Goal: Transaction & Acquisition: Purchase product/service

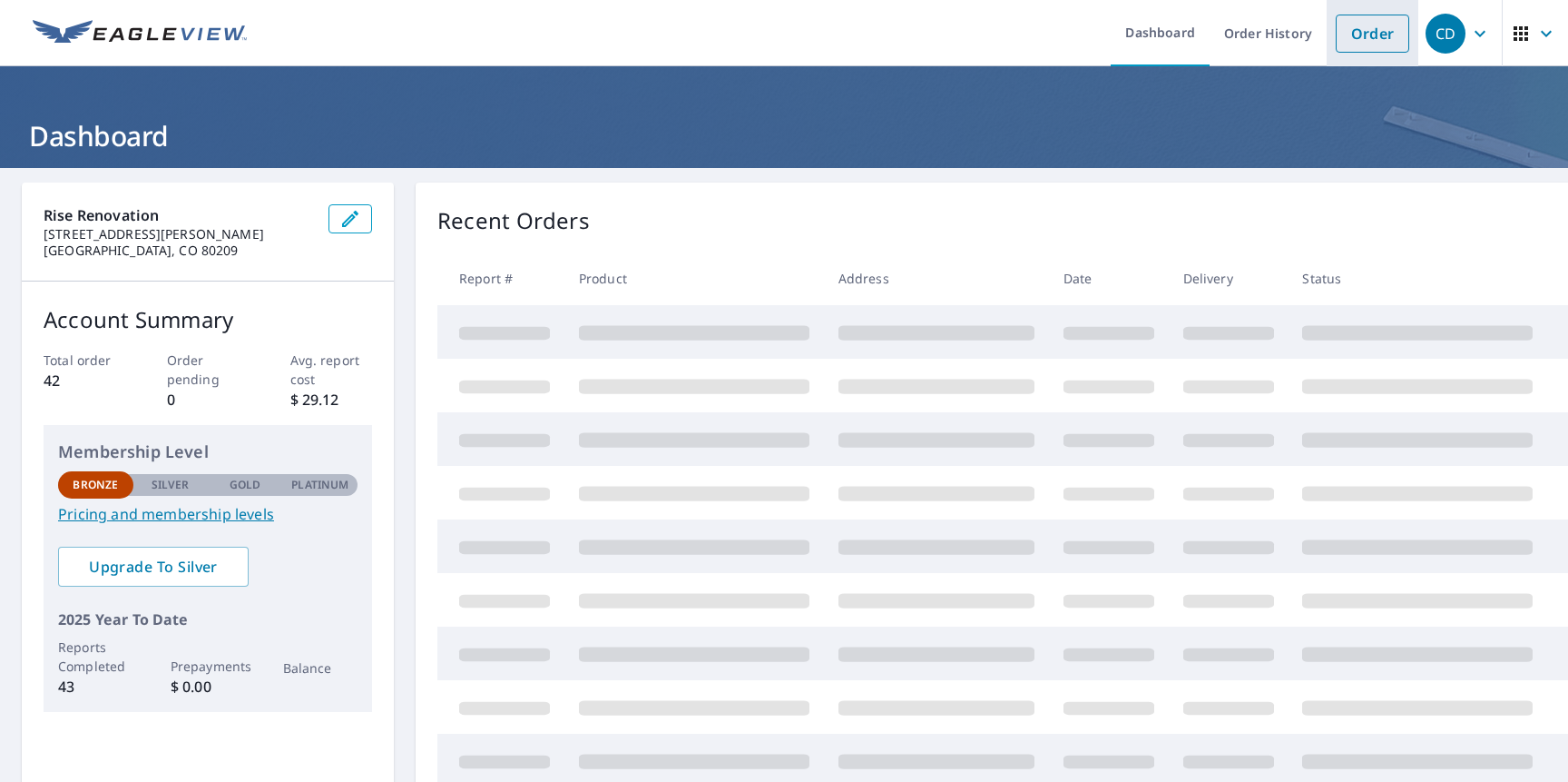
click at [1370, 33] on link "Order" at bounding box center [1372, 33] width 73 height 39
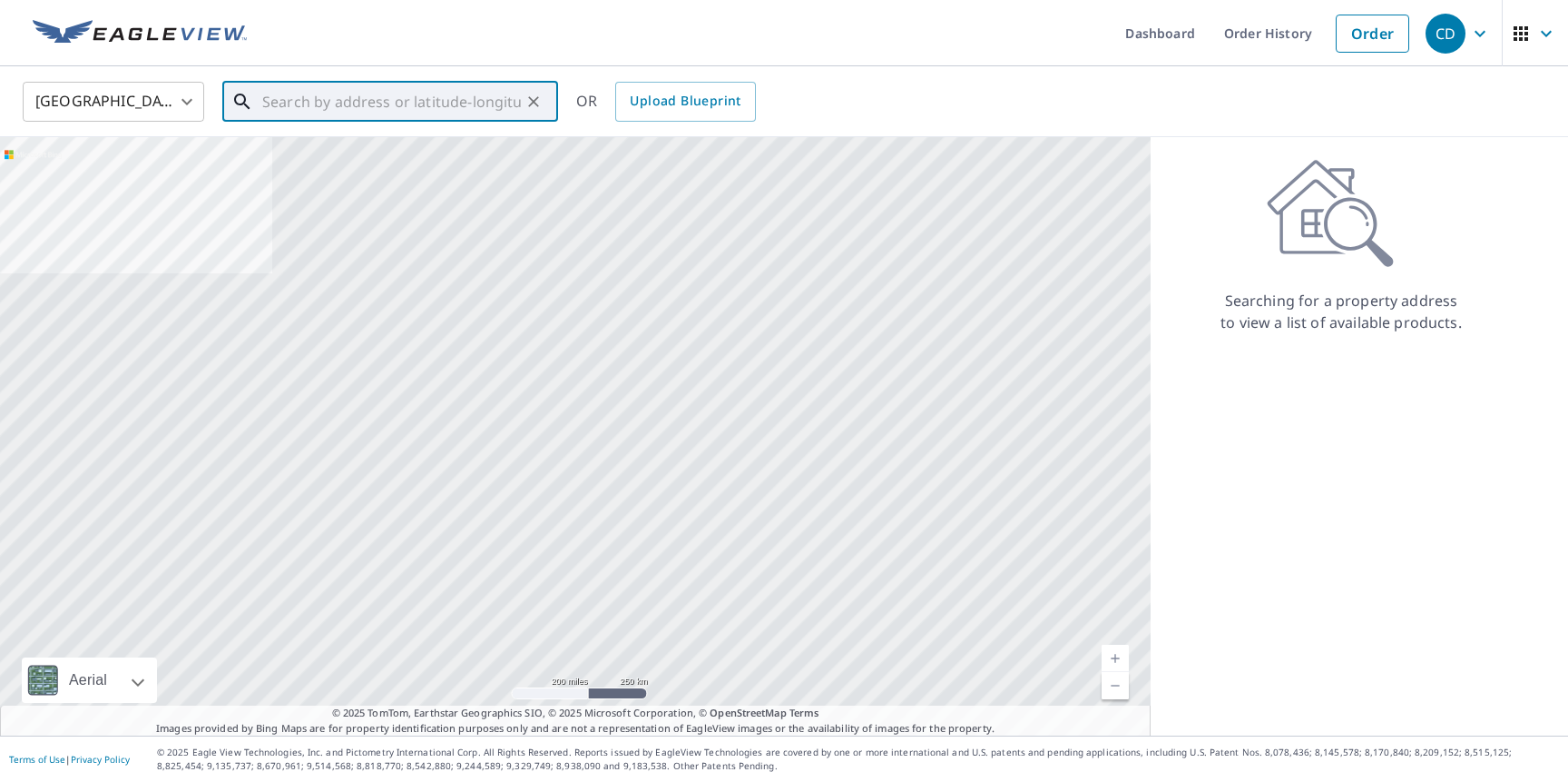
click at [444, 82] on input "text" at bounding box center [391, 102] width 259 height 51
paste input "[STREET_ADDRESS][PERSON_NAME]"
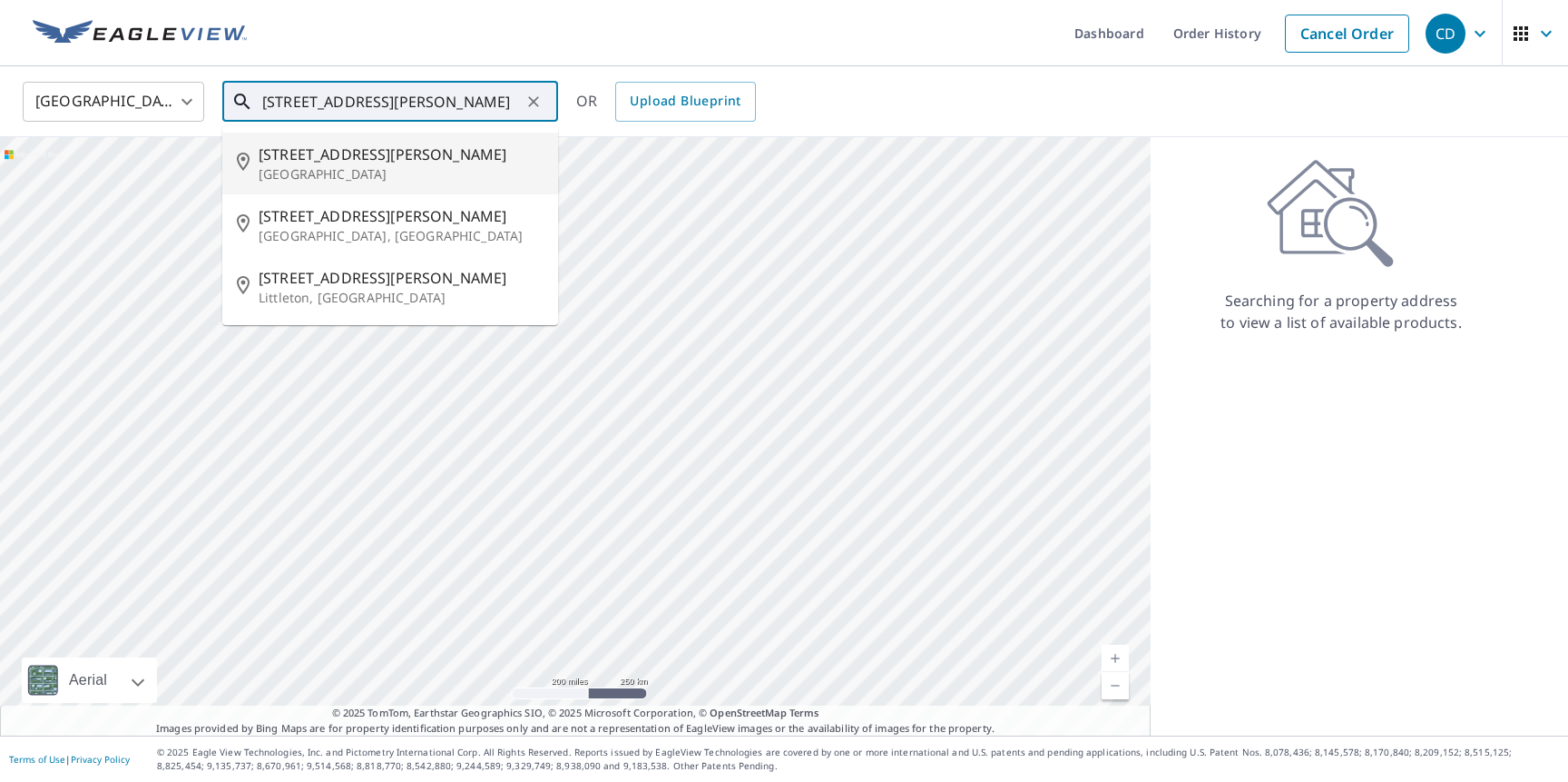
click at [432, 154] on span "[STREET_ADDRESS][PERSON_NAME]" at bounding box center [401, 153] width 285 height 22
type input "[STREET_ADDRESS][PERSON_NAME]"
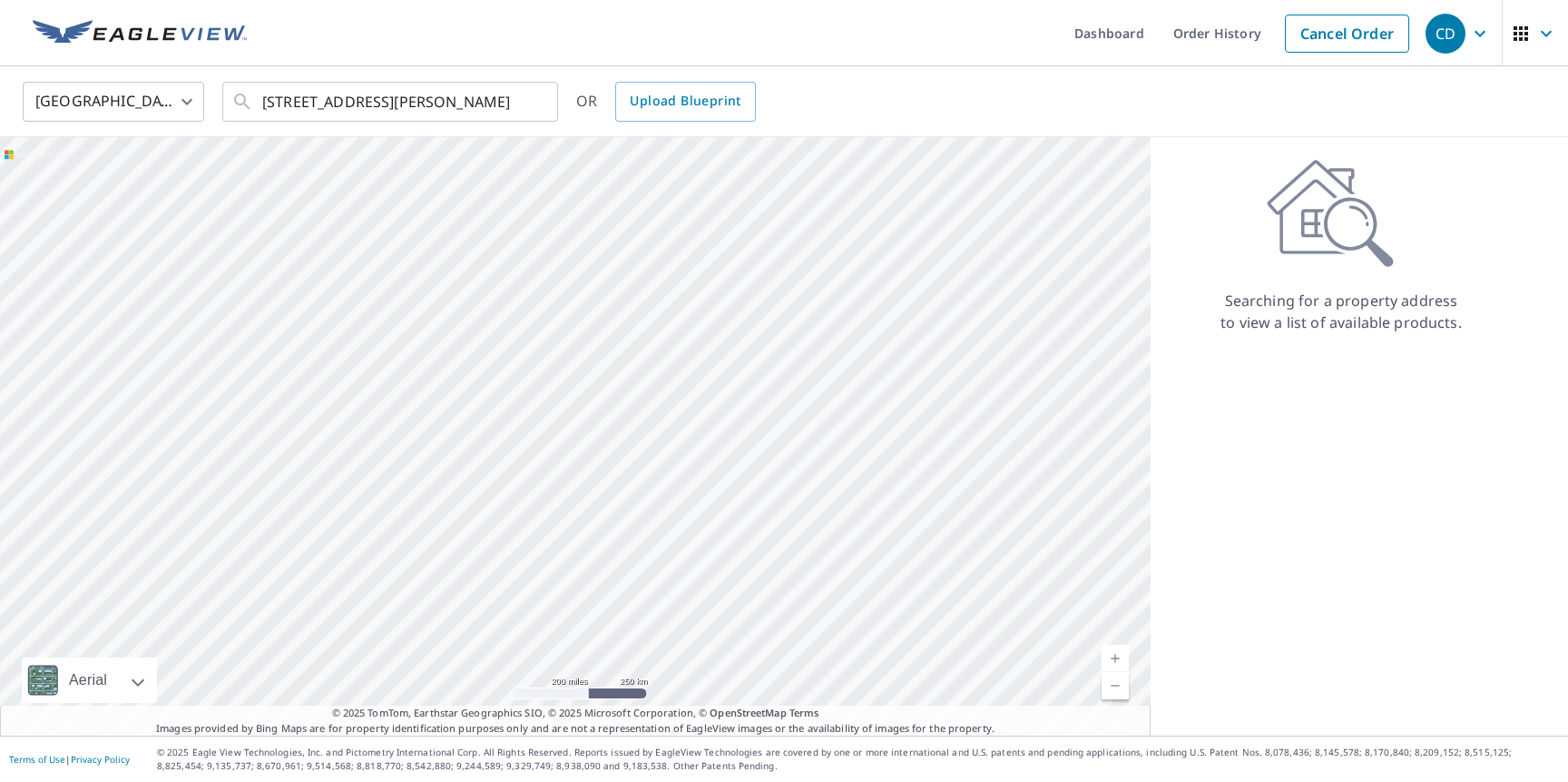
scroll to position [0, 0]
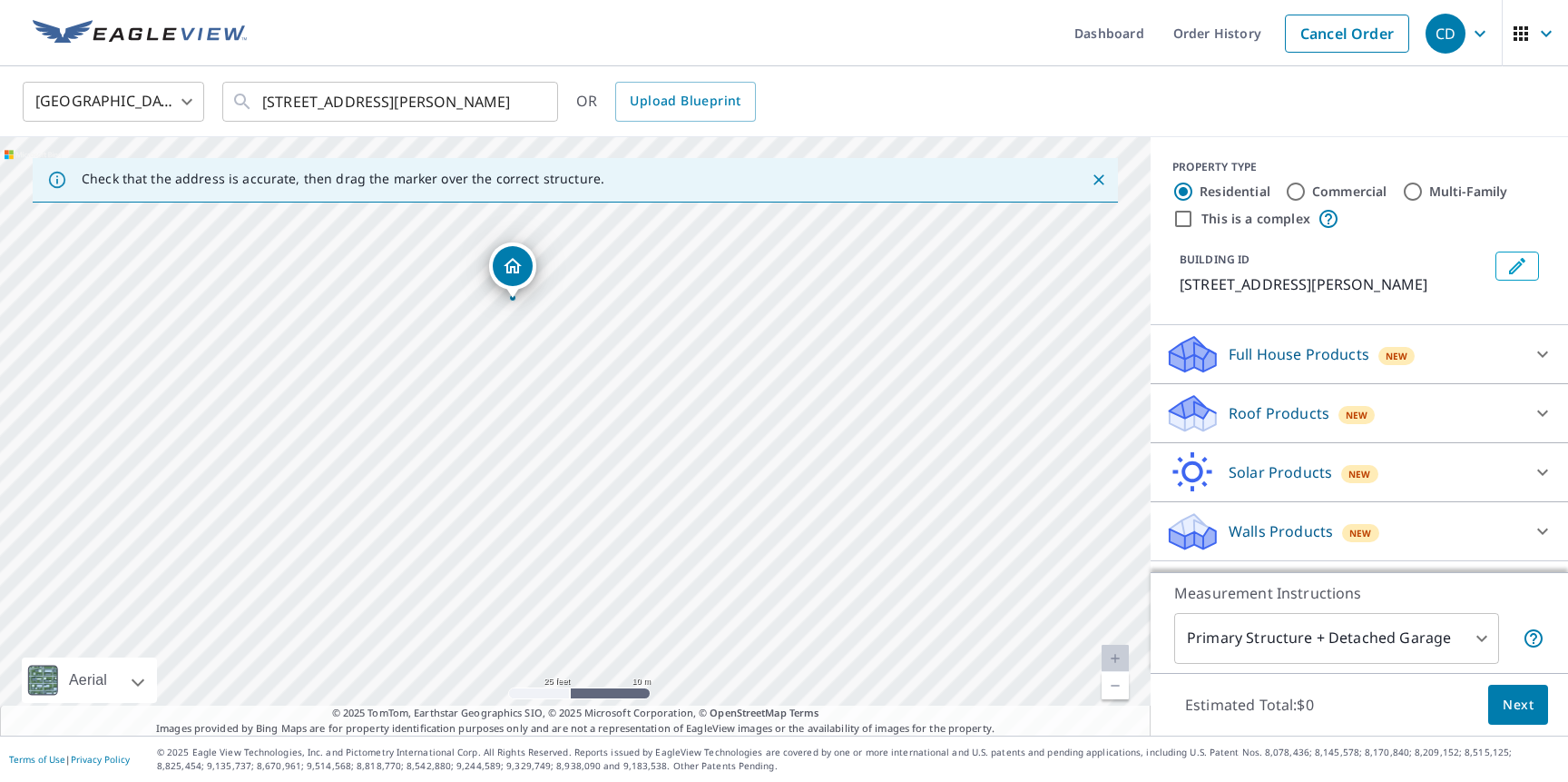
click at [1307, 417] on p "Roof Products" at bounding box center [1278, 412] width 101 height 22
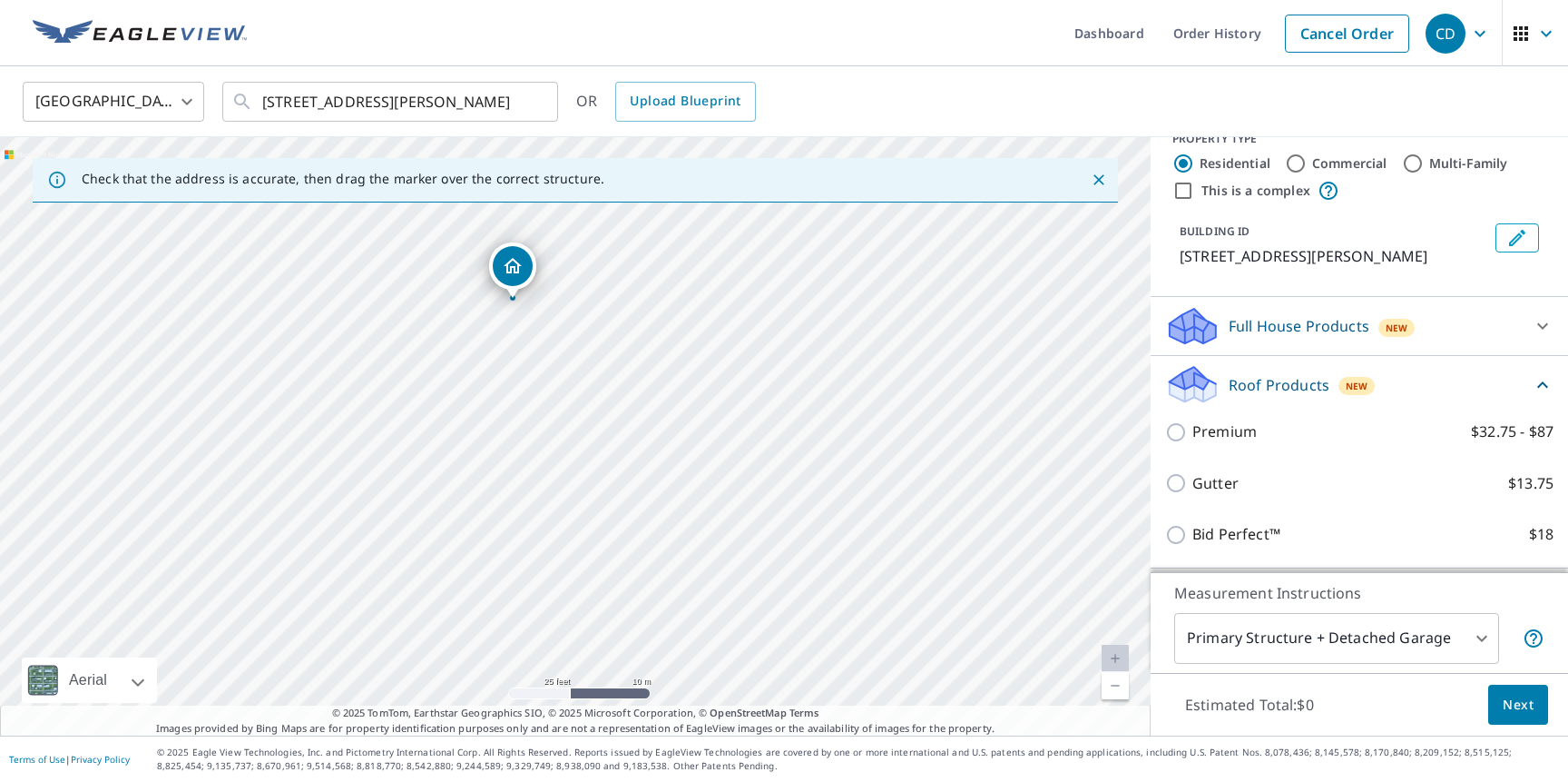
scroll to position [45, 0]
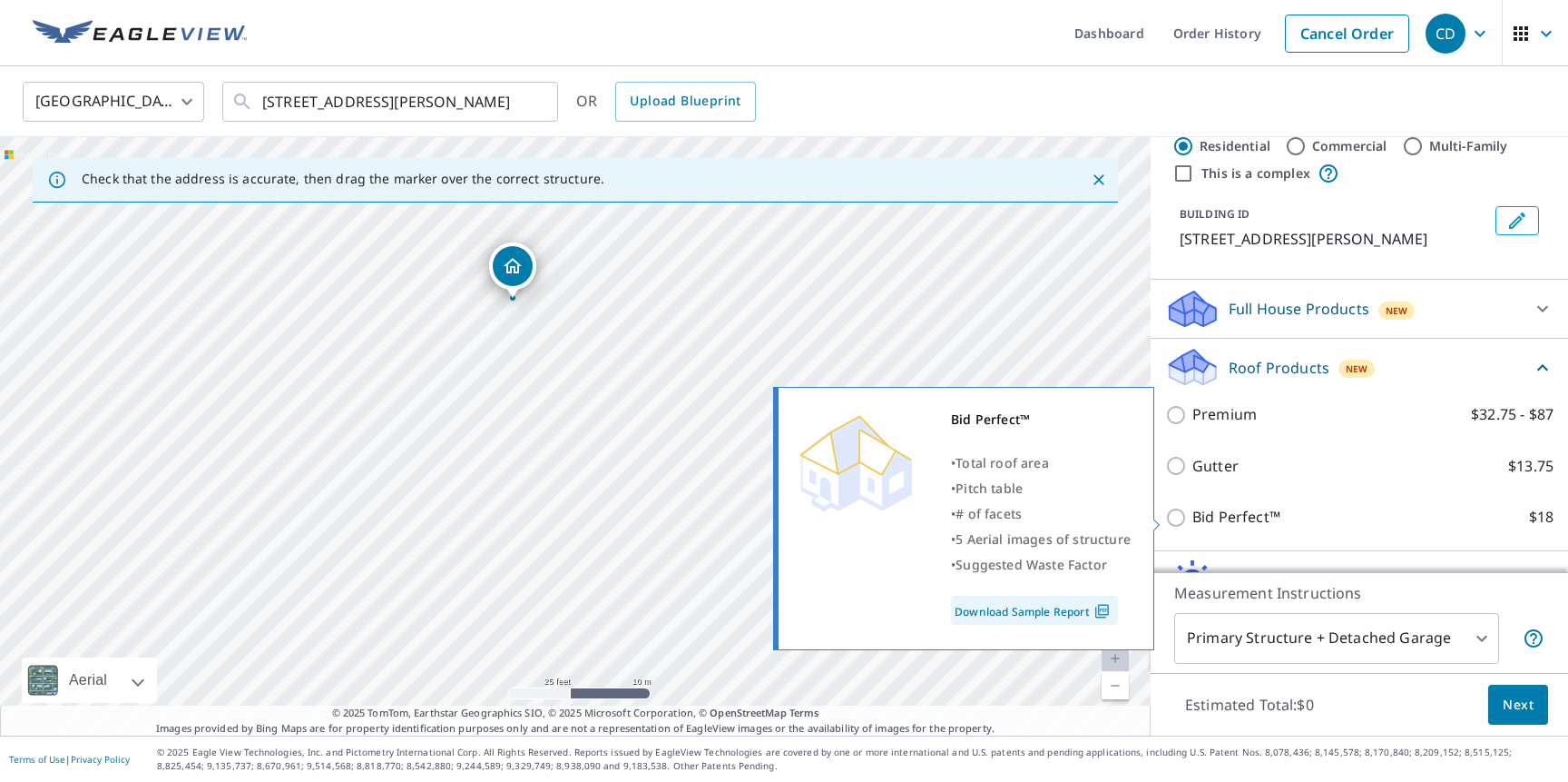
click at [1212, 515] on p "Bid Perfect™" at bounding box center [1237, 517] width 88 height 23
click at [1193, 515] on input "Bid Perfect™ $18" at bounding box center [1179, 517] width 27 height 22
checkbox input "true"
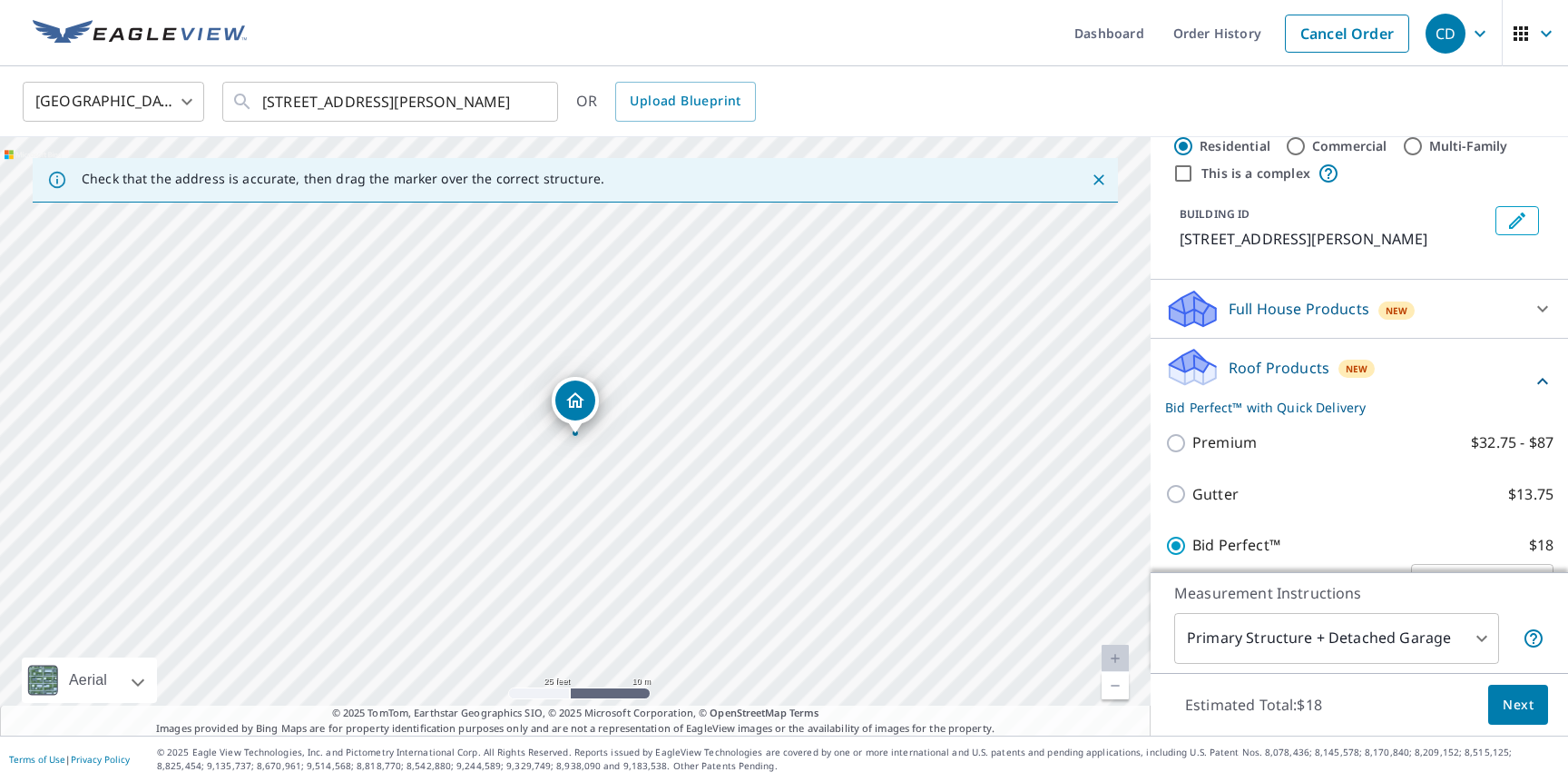
click at [1528, 694] on span "Next" at bounding box center [1518, 705] width 31 height 23
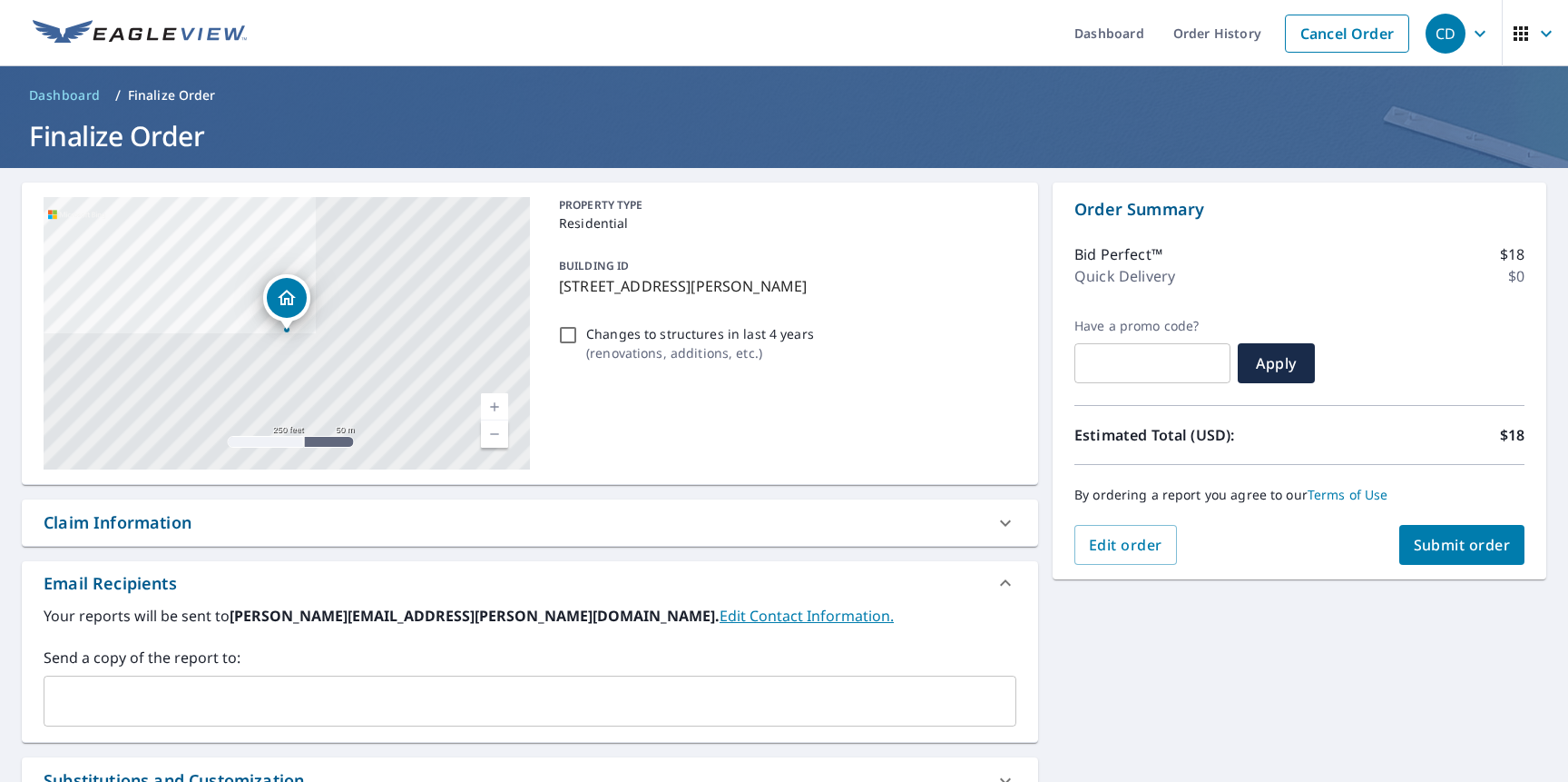
click at [1477, 535] on span "Submit order" at bounding box center [1462, 544] width 97 height 20
